Goal: Task Accomplishment & Management: Use online tool/utility

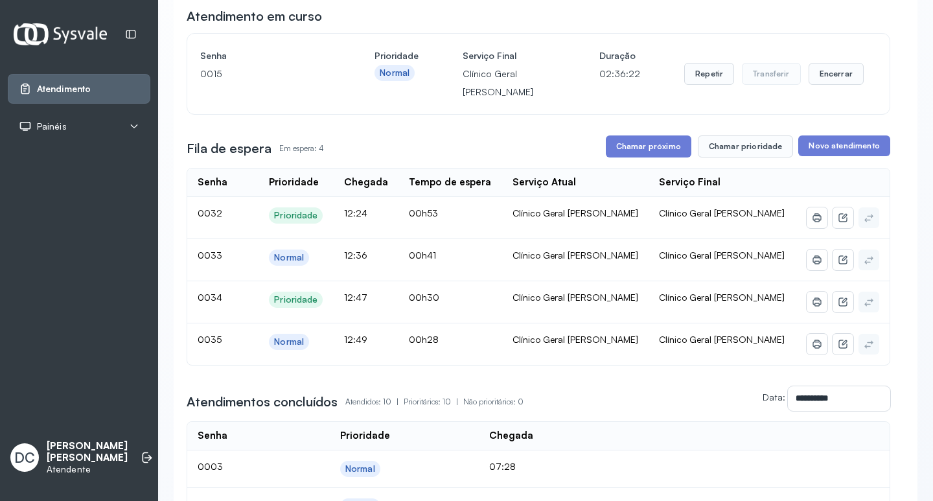
scroll to position [130, 0]
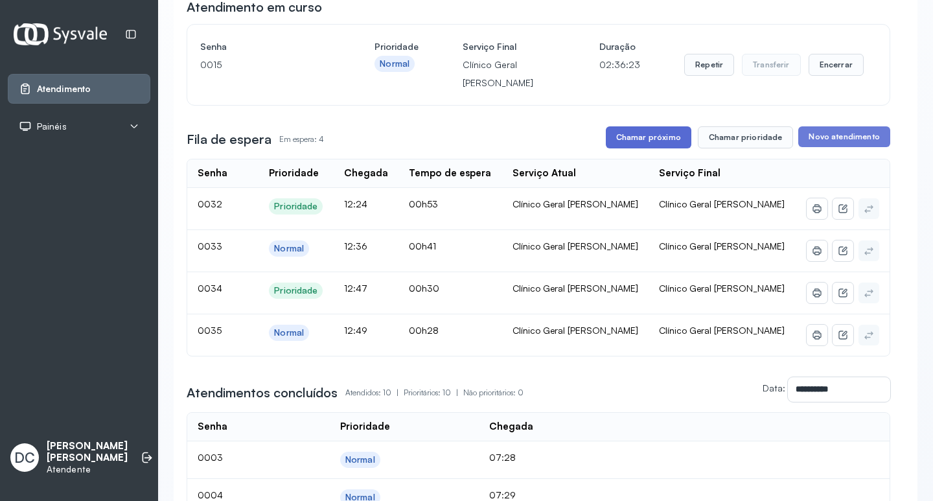
click at [637, 135] on button "Chamar próximo" at bounding box center [649, 137] width 86 height 22
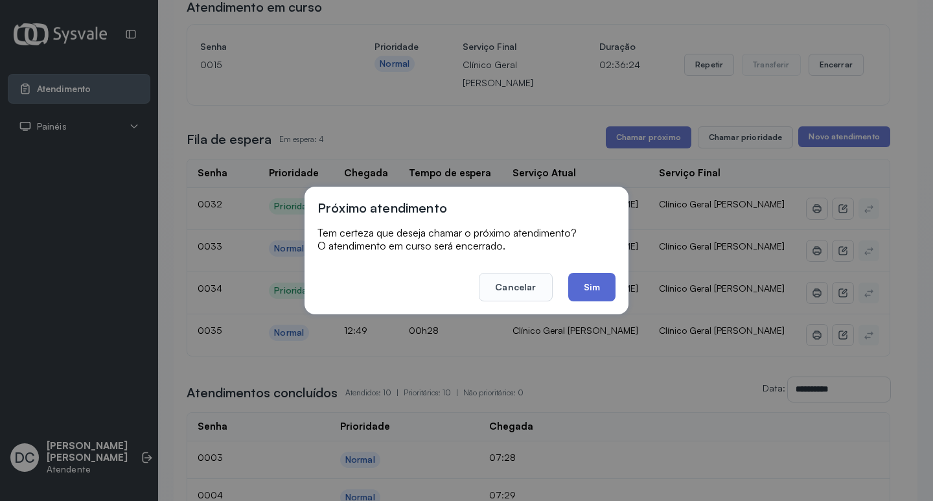
click at [584, 282] on button "Sim" at bounding box center [591, 287] width 47 height 29
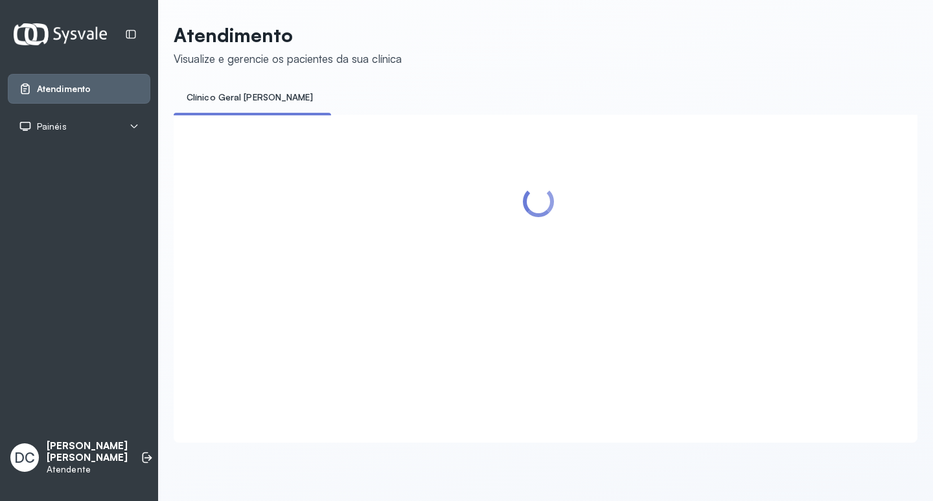
scroll to position [0, 0]
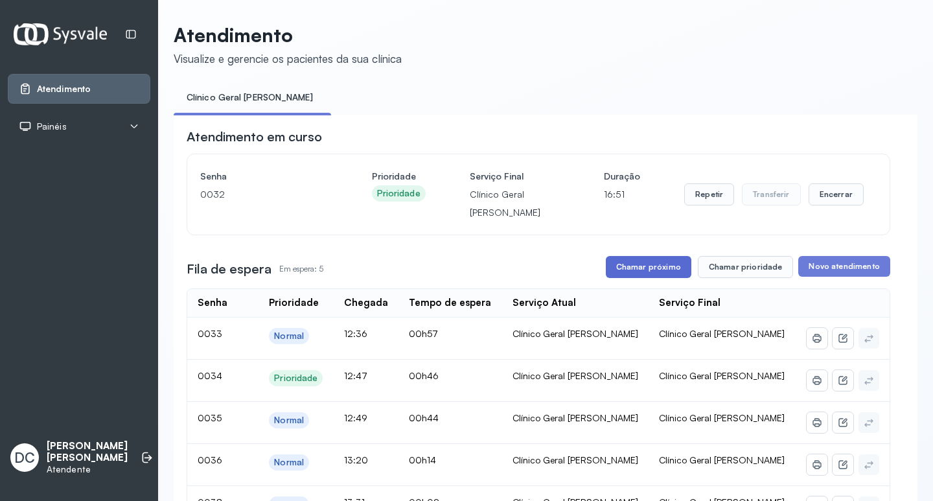
click at [643, 277] on button "Chamar próximo" at bounding box center [649, 267] width 86 height 22
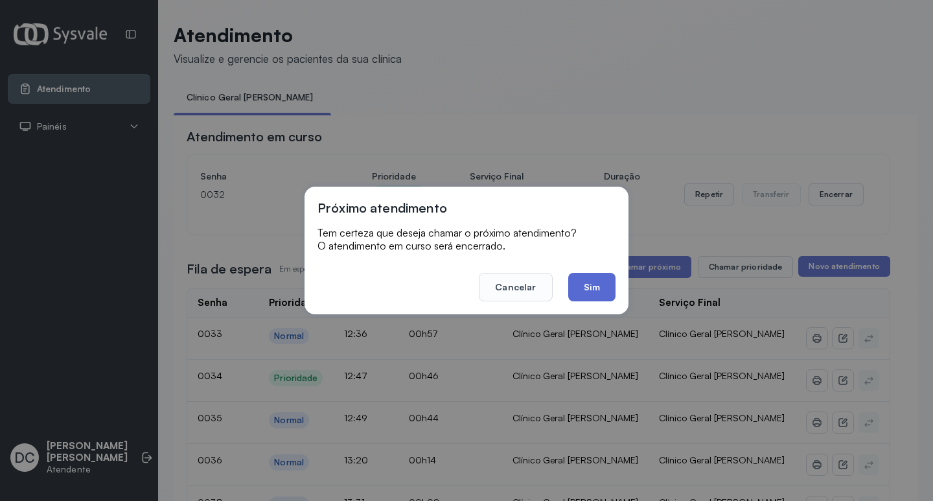
click at [596, 285] on button "Sim" at bounding box center [591, 287] width 47 height 29
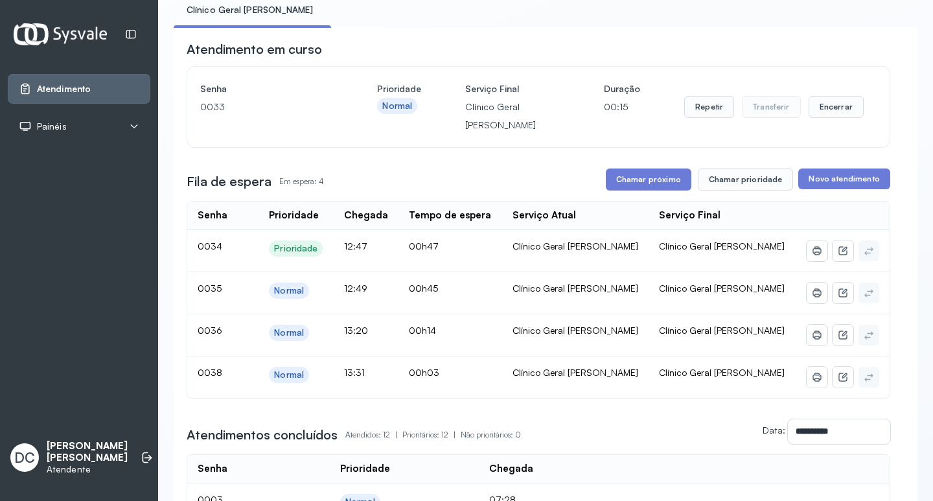
scroll to position [65, 0]
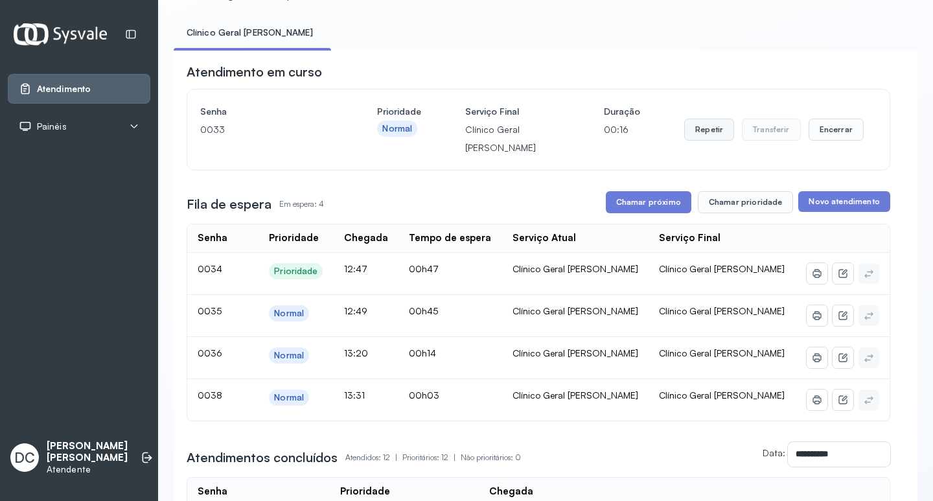
click at [700, 130] on button "Repetir" at bounding box center [709, 130] width 50 height 22
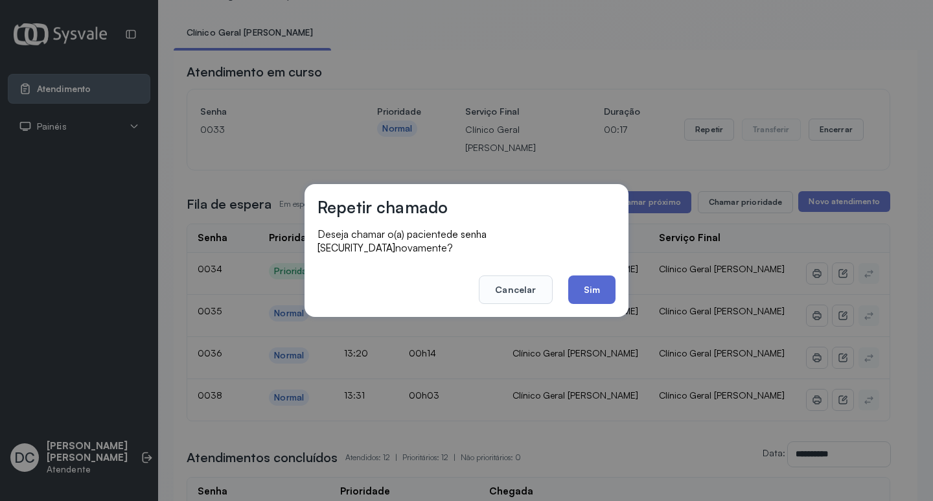
click at [605, 281] on button "Sim" at bounding box center [591, 289] width 47 height 29
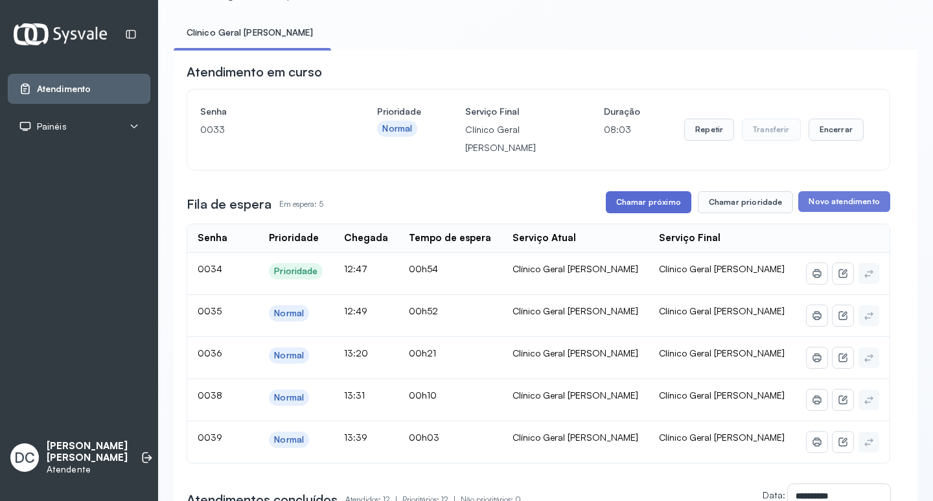
click at [657, 205] on button "Chamar próximo" at bounding box center [649, 202] width 86 height 22
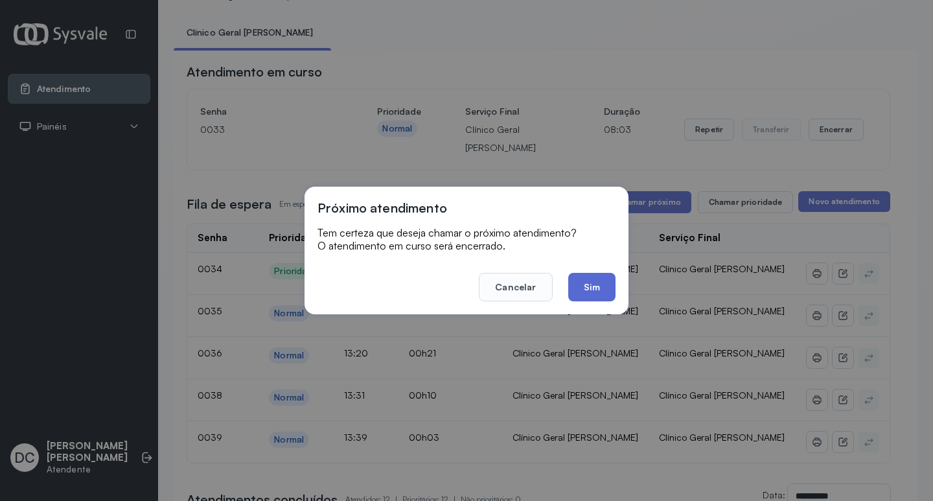
click at [589, 287] on button "Sim" at bounding box center [591, 287] width 47 height 29
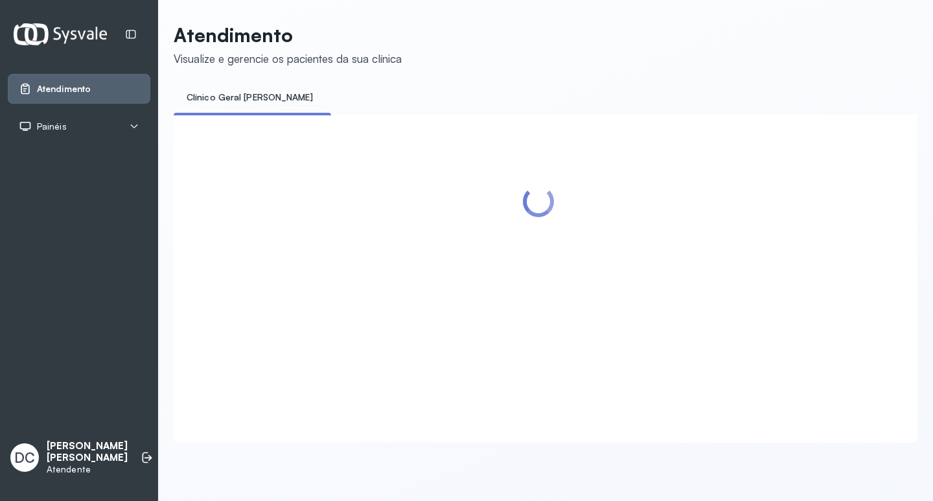
scroll to position [0, 0]
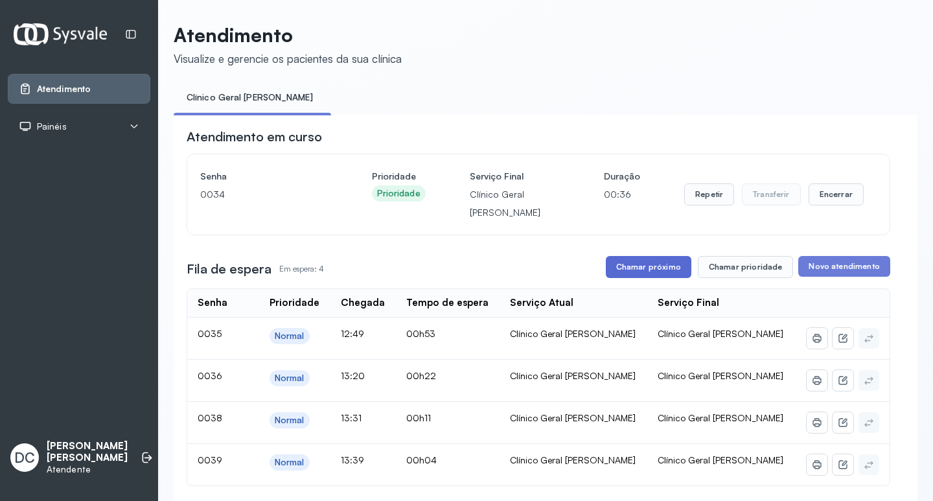
click at [640, 262] on button "Chamar próximo" at bounding box center [649, 267] width 86 height 22
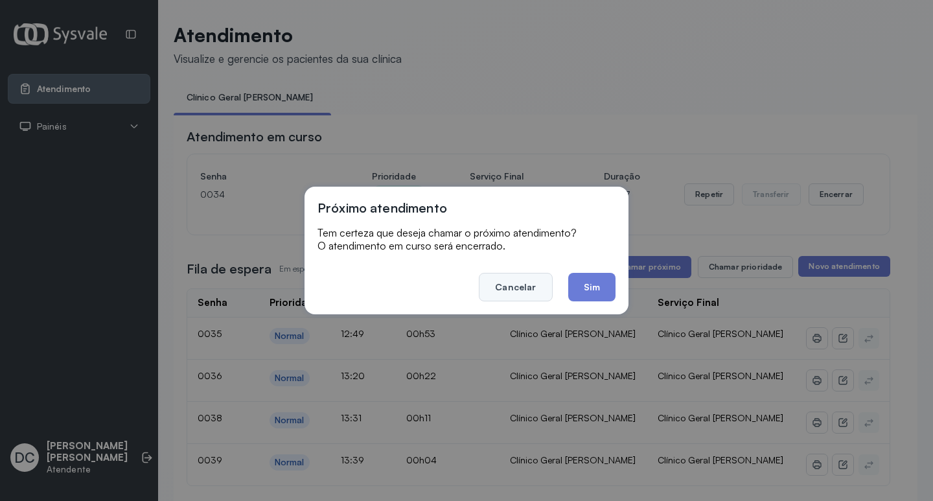
click at [533, 285] on button "Cancelar" at bounding box center [515, 287] width 73 height 29
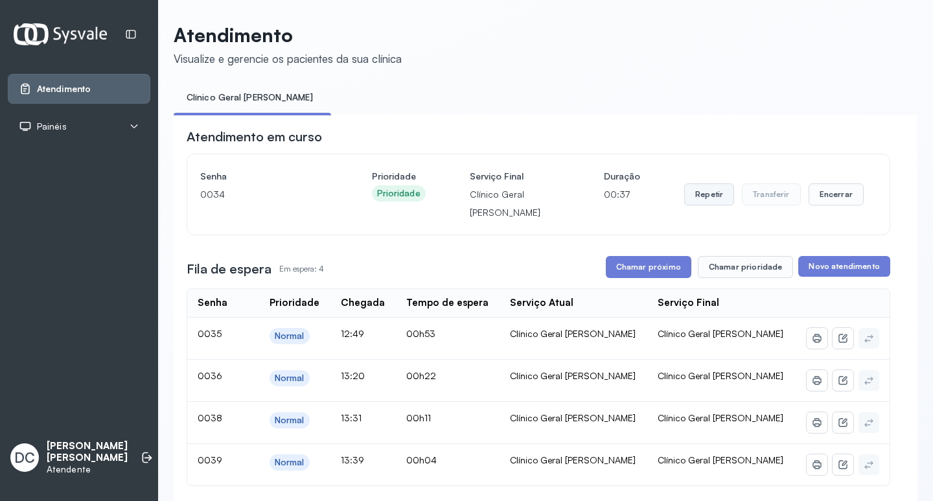
click at [705, 192] on button "Repetir" at bounding box center [709, 194] width 50 height 22
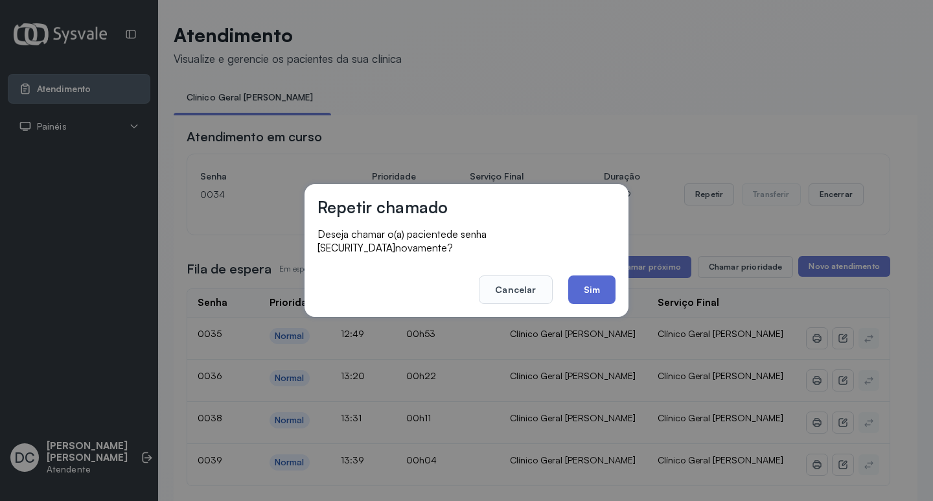
click at [592, 283] on button "Sim" at bounding box center [591, 289] width 47 height 29
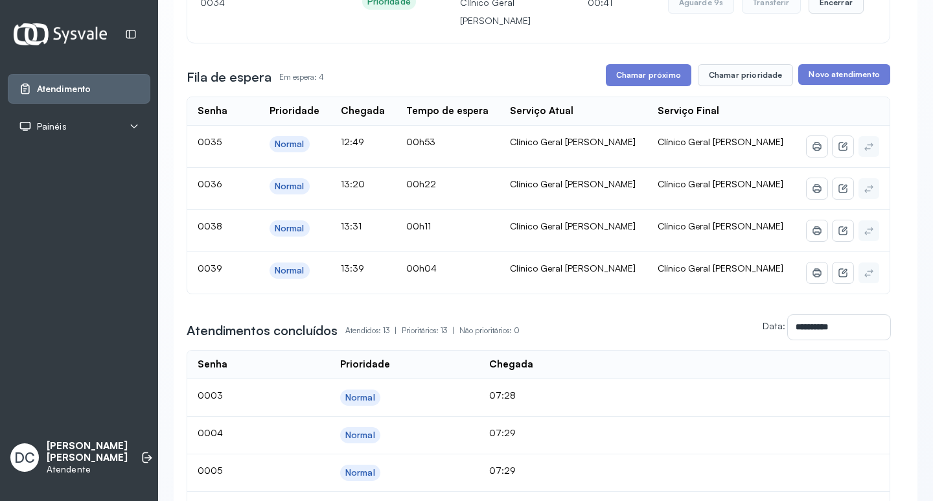
scroll to position [194, 0]
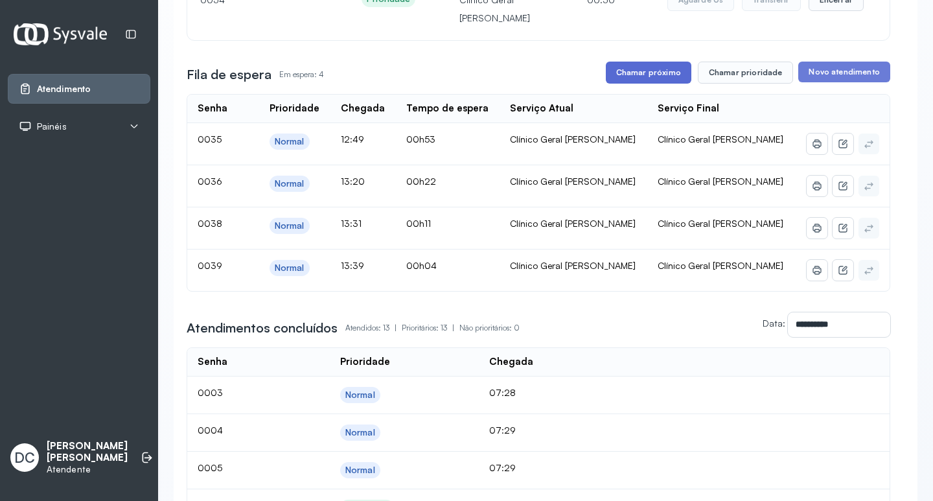
click at [636, 80] on button "Chamar próximo" at bounding box center [649, 73] width 86 height 22
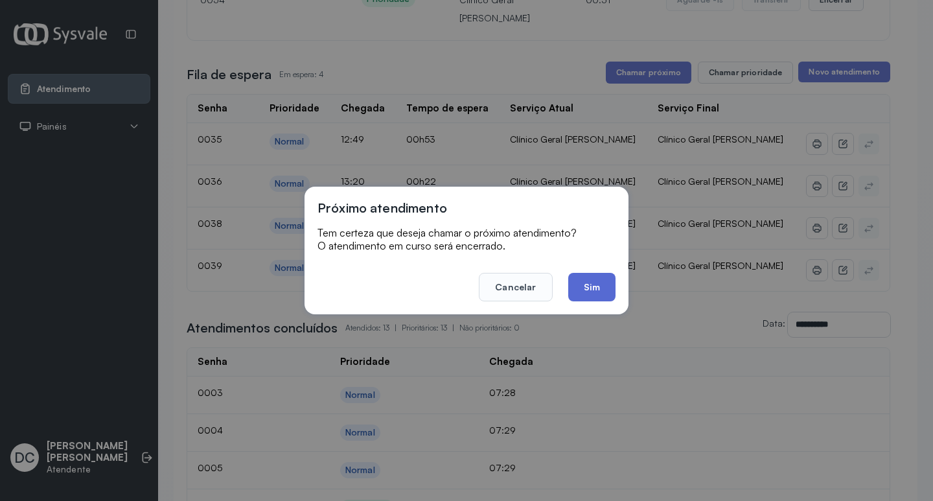
click at [582, 288] on button "Sim" at bounding box center [591, 287] width 47 height 29
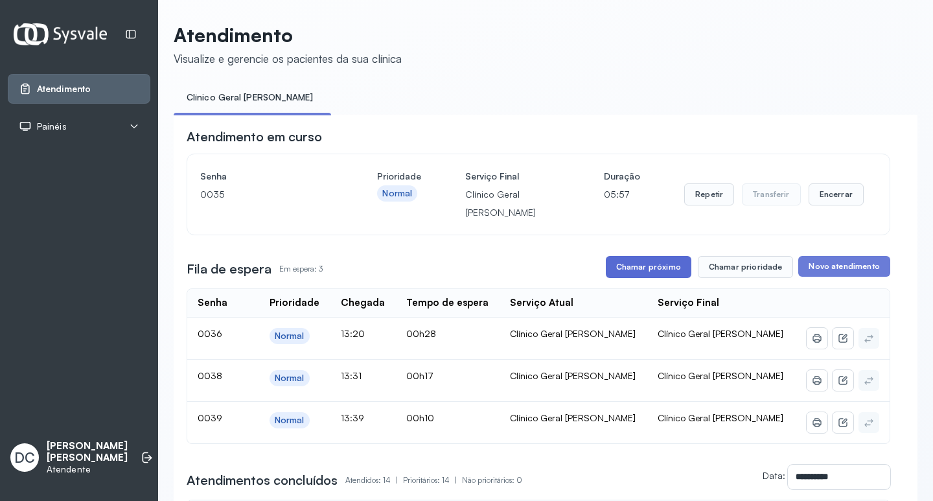
click at [649, 261] on button "Chamar próximo" at bounding box center [649, 267] width 86 height 22
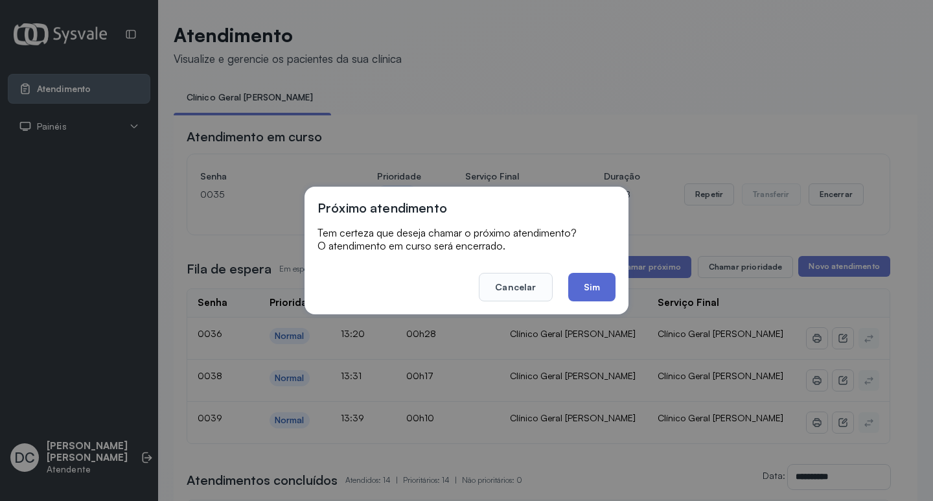
click at [601, 284] on button "Sim" at bounding box center [591, 287] width 47 height 29
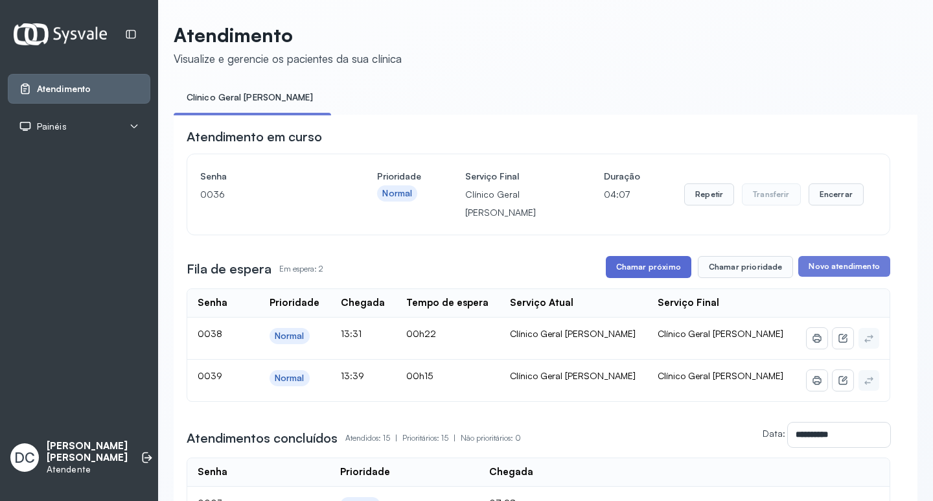
click at [666, 264] on button "Chamar próximo" at bounding box center [649, 267] width 86 height 22
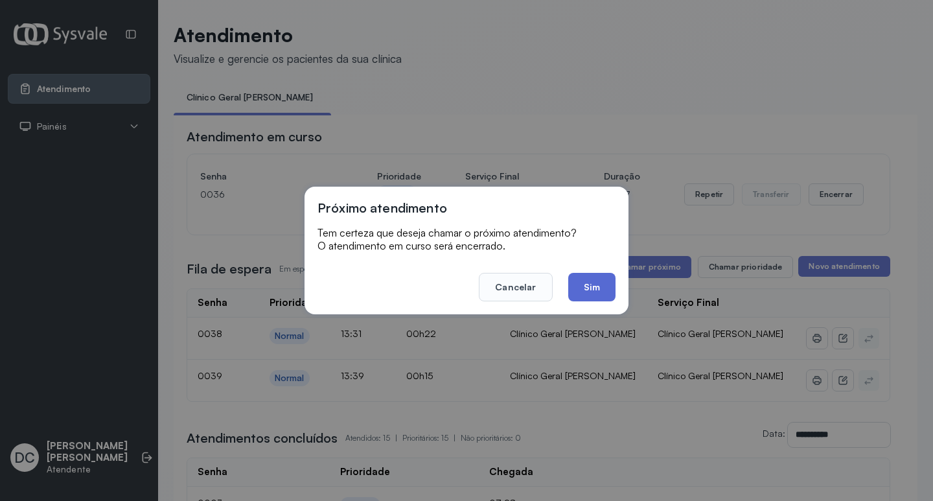
click at [608, 292] on button "Sim" at bounding box center [591, 287] width 47 height 29
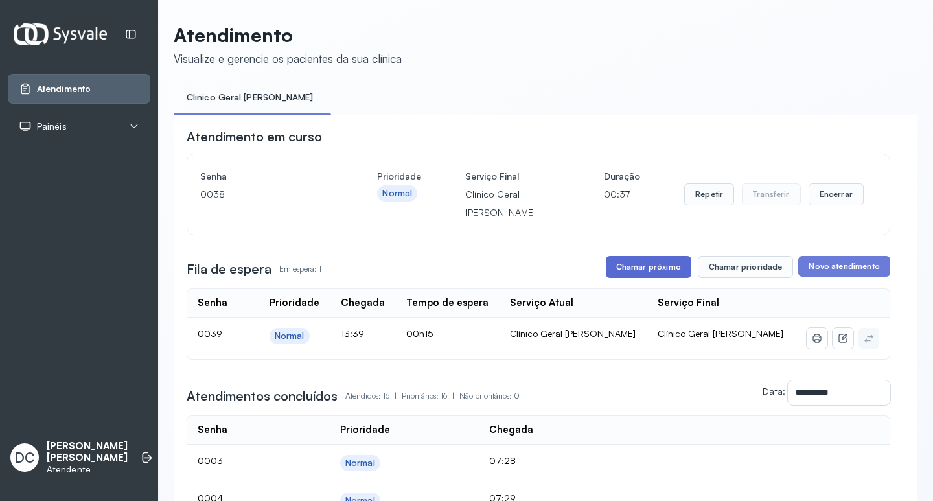
click at [660, 263] on button "Chamar próximo" at bounding box center [649, 267] width 86 height 22
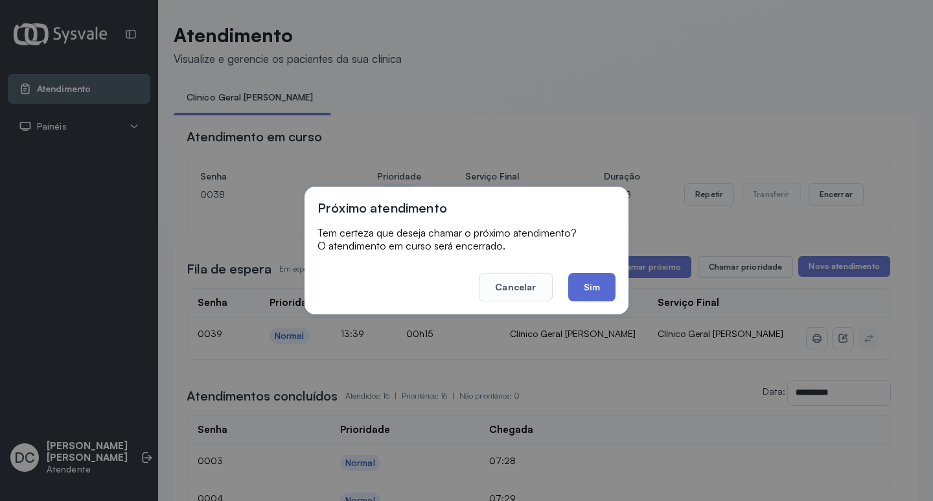
click at [596, 285] on button "Sim" at bounding box center [591, 287] width 47 height 29
